Goal: Task Accomplishment & Management: Manage account settings

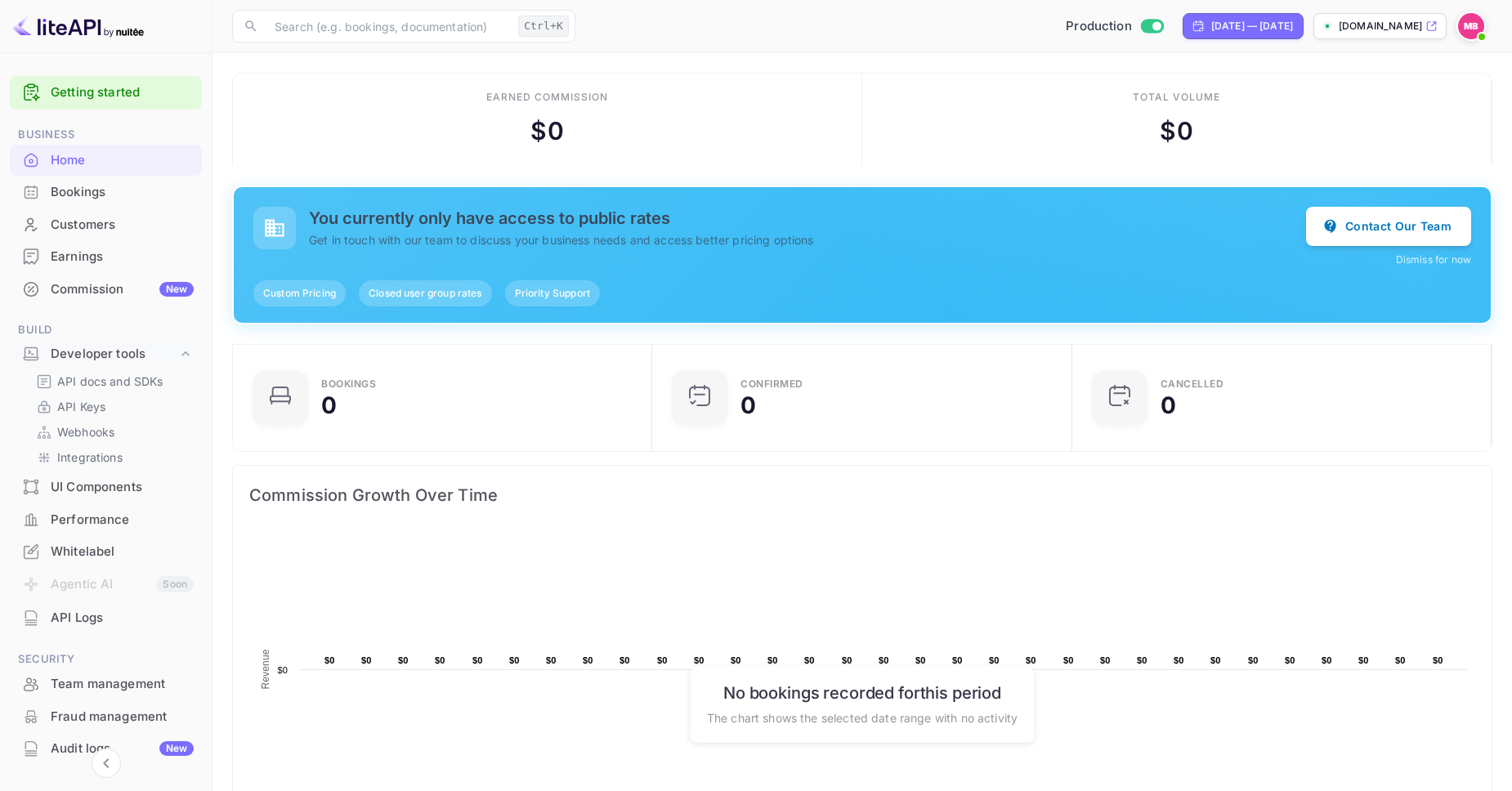
scroll to position [265, 410]
click at [100, 287] on div "Commission New" at bounding box center [122, 290] width 143 height 19
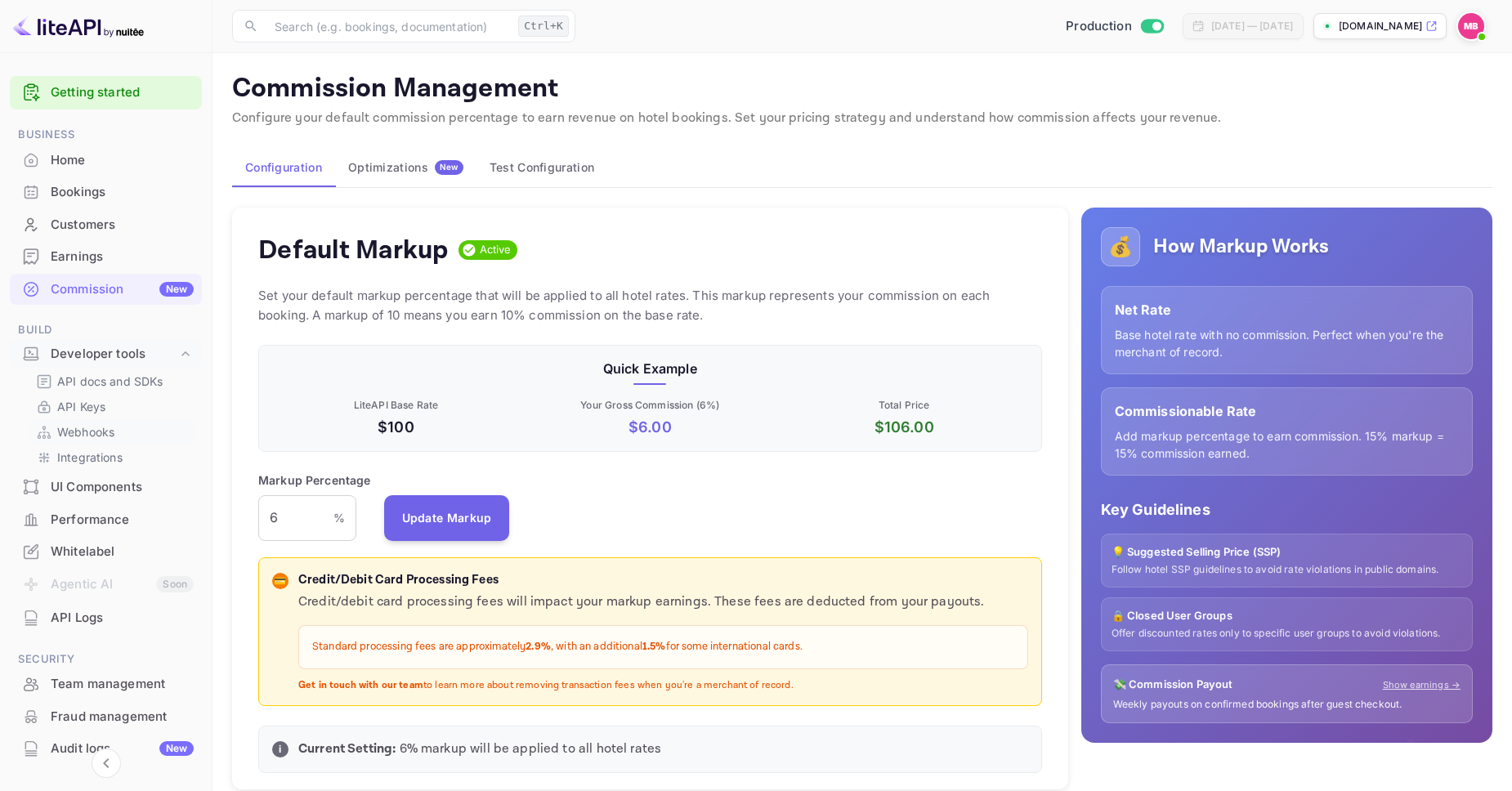
scroll to position [290, 783]
click at [78, 617] on div "API Logs" at bounding box center [122, 618] width 143 height 19
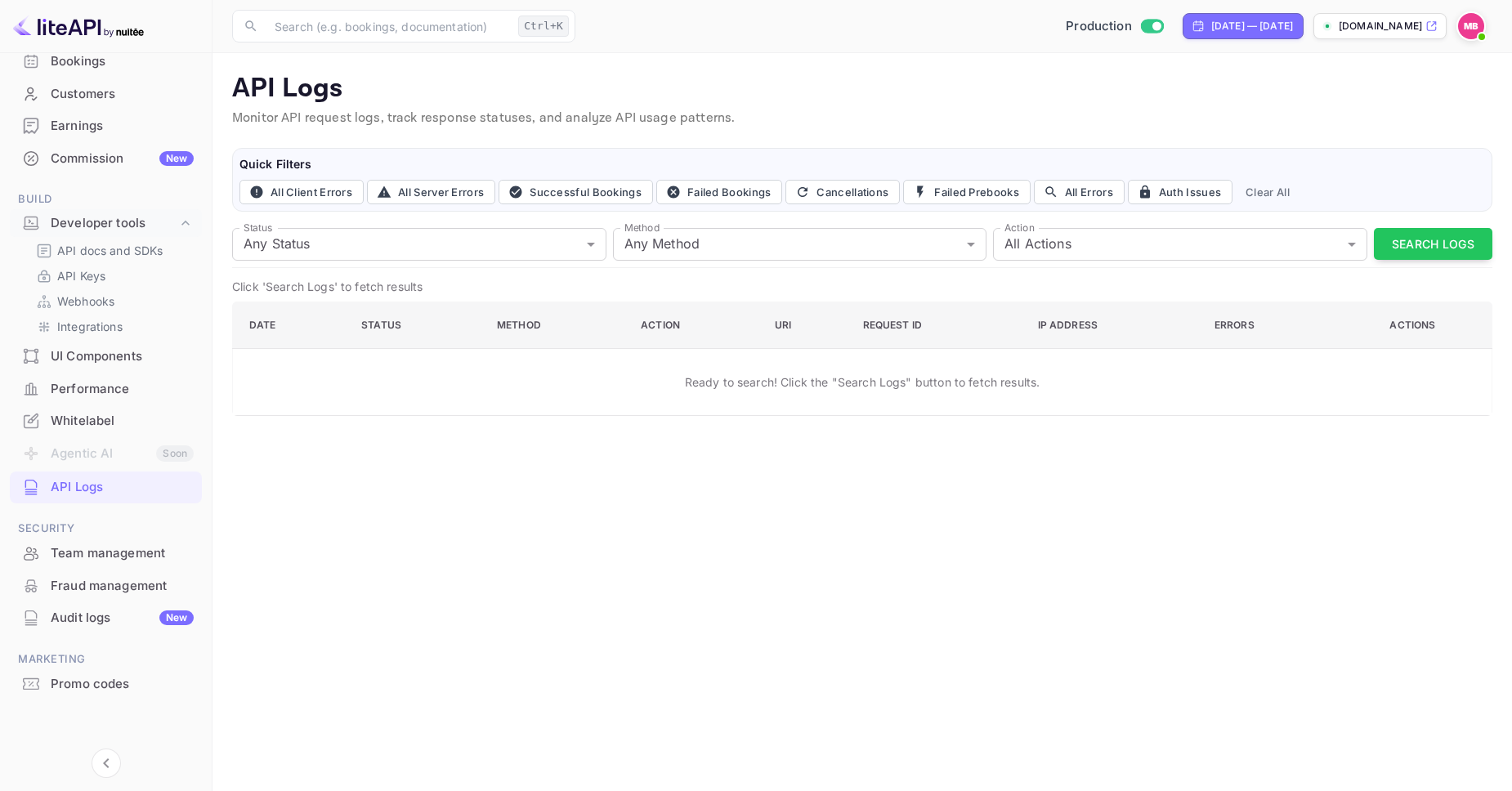
click at [107, 423] on div "Whitelabel" at bounding box center [122, 422] width 143 height 19
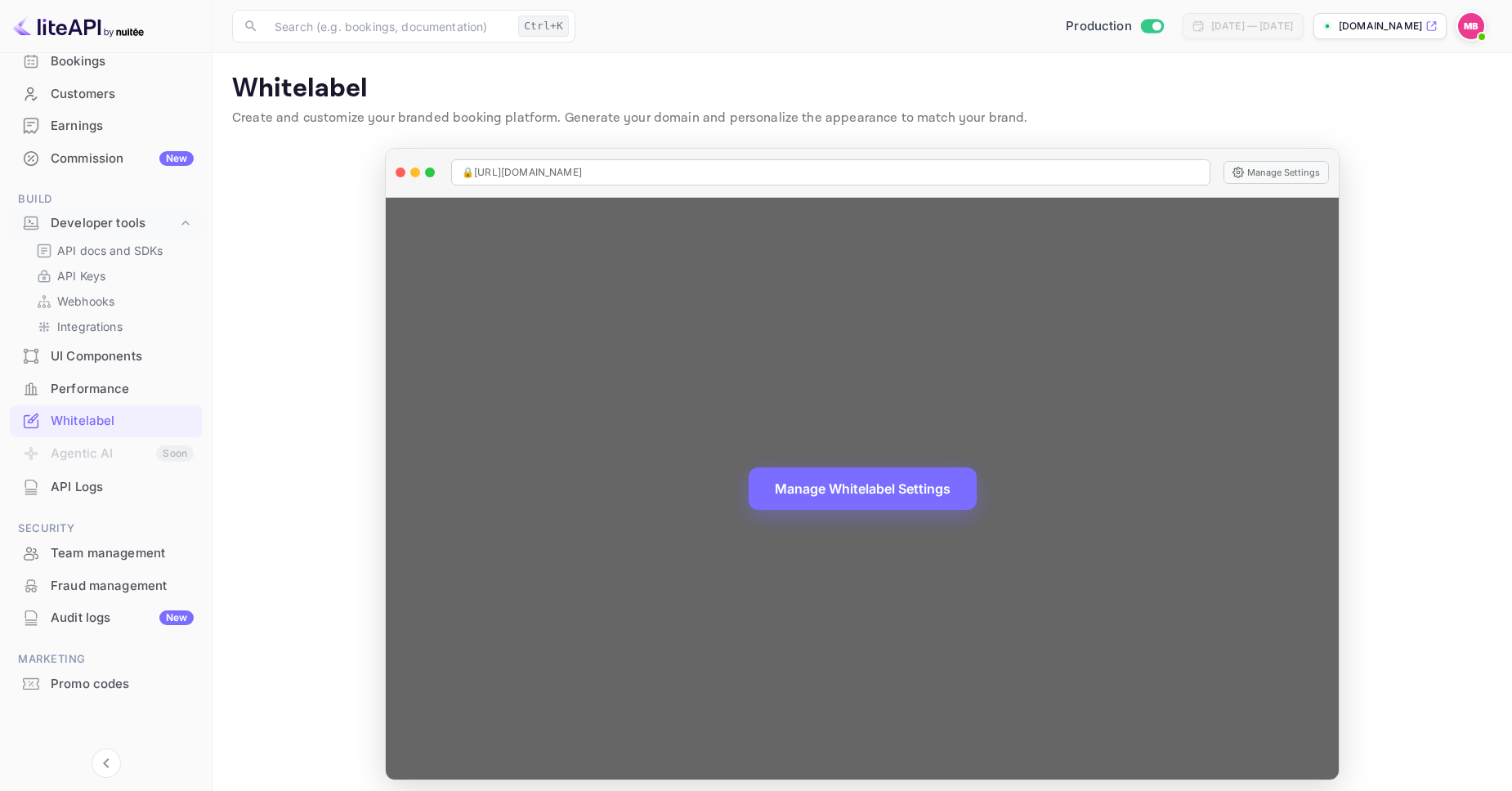
click at [720, 512] on div "Manage Whitelabel Settings" at bounding box center [862, 489] width 952 height 581
click at [829, 501] on button "Manage Whitelabel Settings" at bounding box center [862, 487] width 228 height 43
